Goal: Navigation & Orientation: Find specific page/section

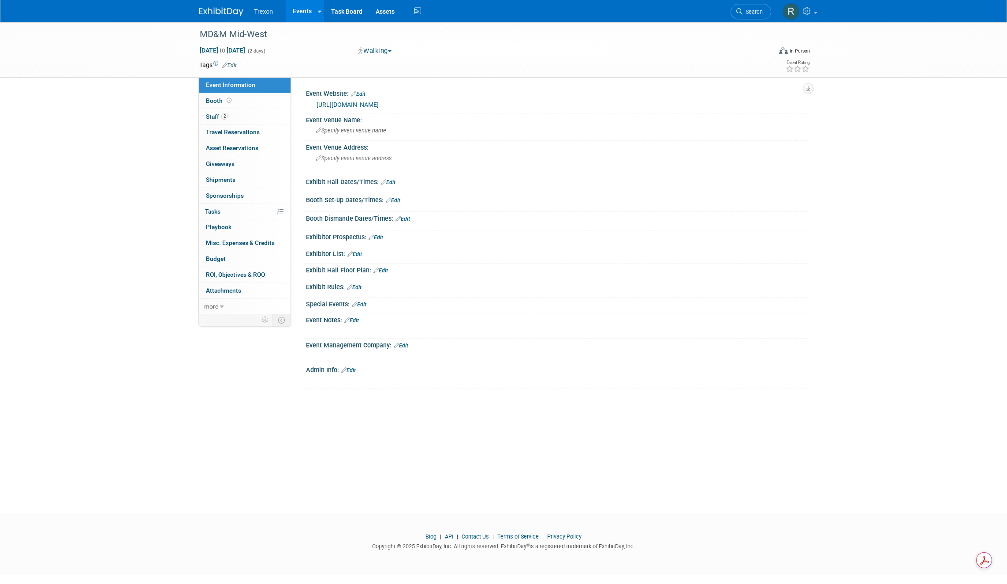
click at [306, 11] on link "Events" at bounding box center [302, 11] width 32 height 22
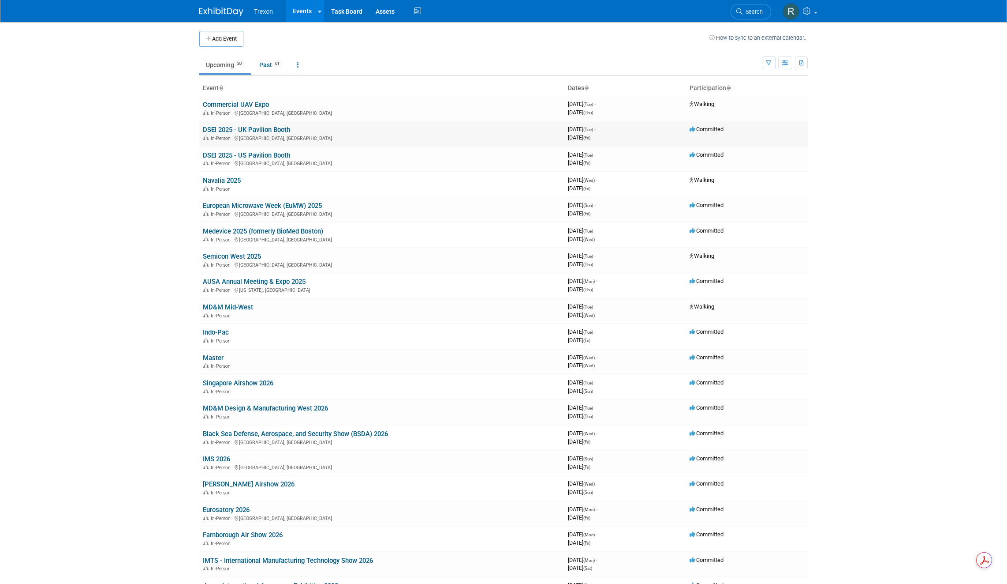
click at [253, 131] on link "DSEI 2025 - UK Pavilion Booth" at bounding box center [246, 130] width 87 height 8
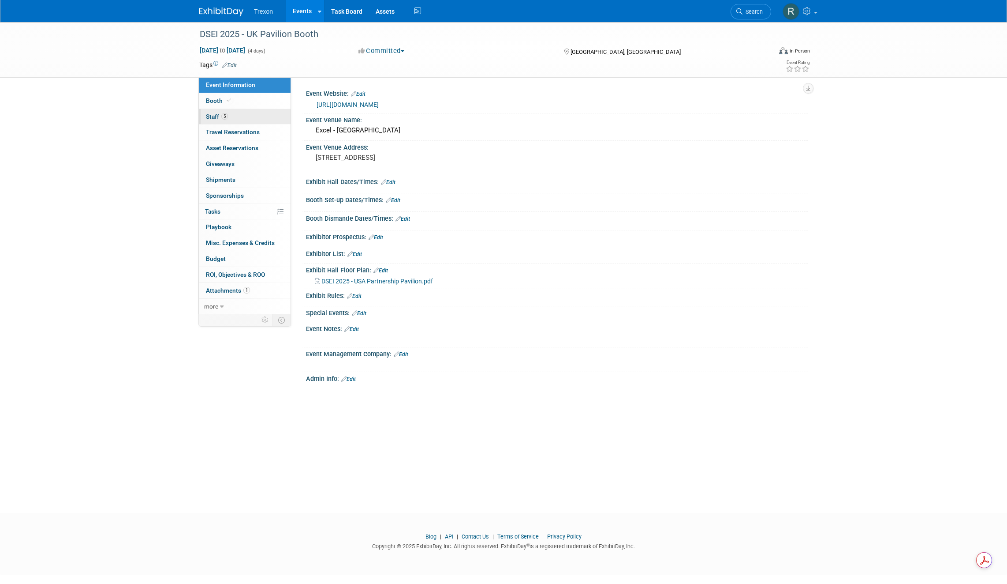
click at [214, 115] on span "Staff 5" at bounding box center [217, 116] width 22 height 7
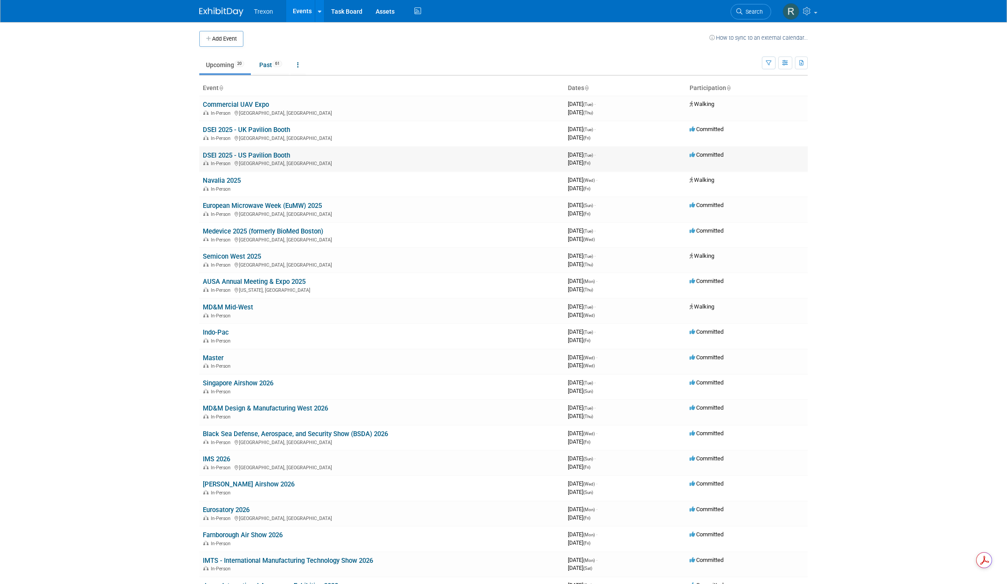
click at [272, 154] on link "DSEI 2025 - US Pavilion Booth" at bounding box center [246, 155] width 87 height 8
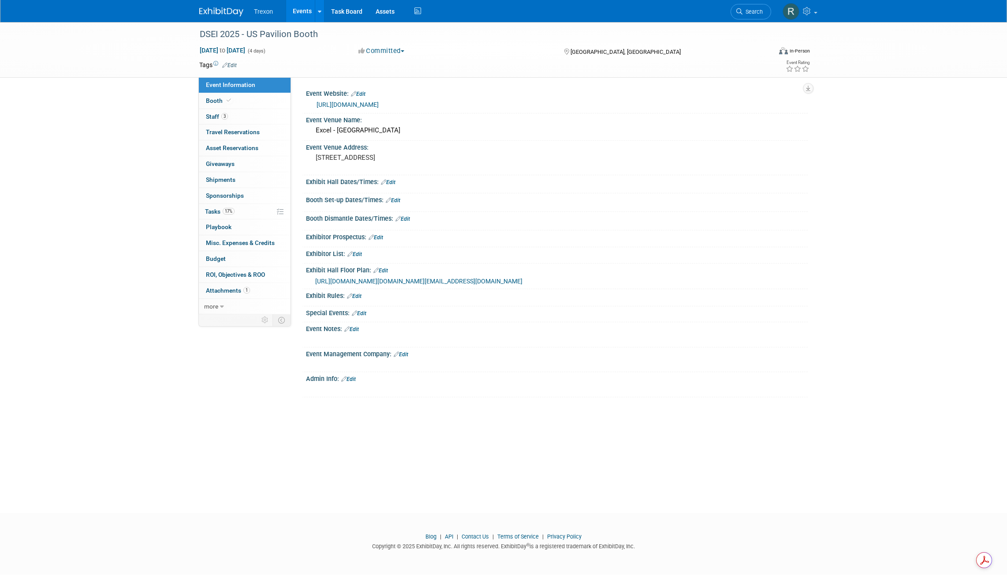
click at [369, 104] on link "https://www.dsei.co.uk/" at bounding box center [348, 104] width 62 height 7
